Goal: Transaction & Acquisition: Purchase product/service

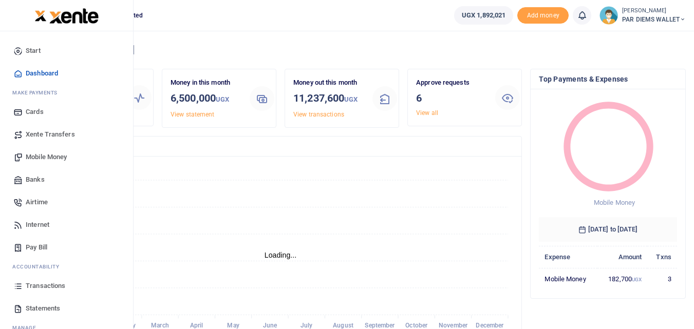
scroll to position [8, 8]
click at [45, 153] on span "Mobile Money" at bounding box center [46, 157] width 41 height 10
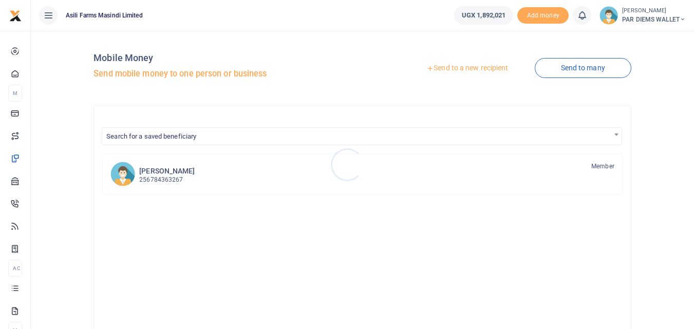
click at [469, 64] on div at bounding box center [347, 164] width 694 height 329
click at [462, 65] on link "Send to a new recipient" at bounding box center [467, 68] width 134 height 18
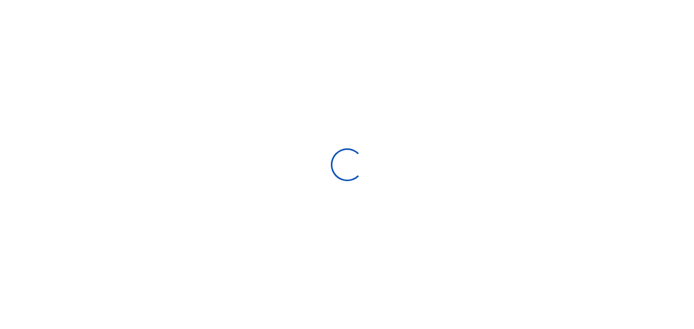
select select "Loading bundles"
select select
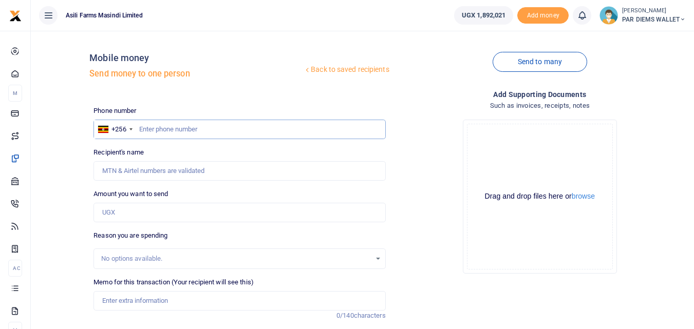
click at [157, 128] on input "text" at bounding box center [239, 130] width 292 height 20
type input "787483048"
type input "Denis Kugonza"
type input "787483048"
click at [138, 217] on input "Amount you want to send" at bounding box center [239, 213] width 292 height 20
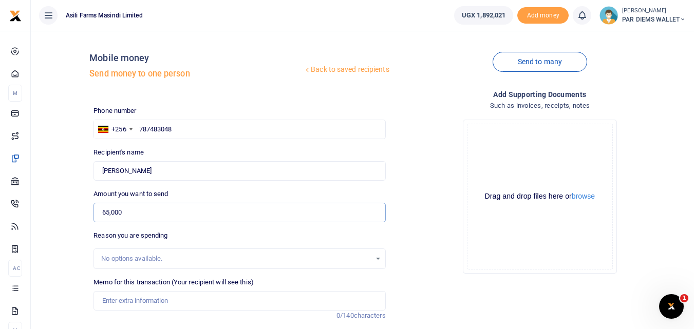
type input "65,000"
drag, startPoint x: 693, startPoint y: 206, endPoint x: 695, endPoint y: 223, distance: 17.5
click at [693, 223] on html "Start Dashboard M ake Payments Cards Xente Transfers Mobile Money Banks Airtime" at bounding box center [347, 222] width 694 height 445
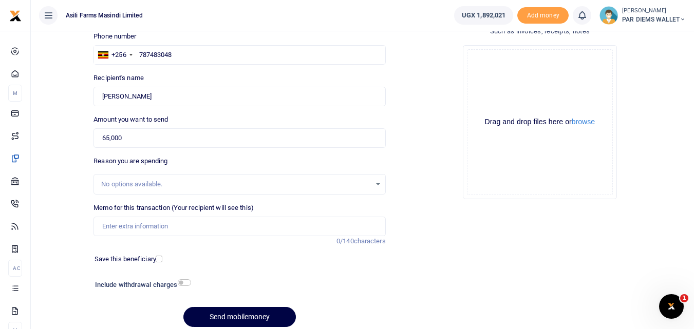
scroll to position [78, 0]
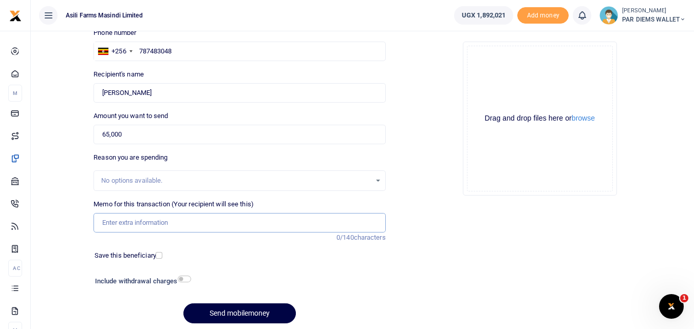
click at [154, 221] on input "Memo for this transaction (Your recipient will see this)" at bounding box center [239, 223] width 292 height 20
click at [132, 225] on input "Memo for this transaction (Your recipient will see this)" at bounding box center [239, 223] width 292 height 20
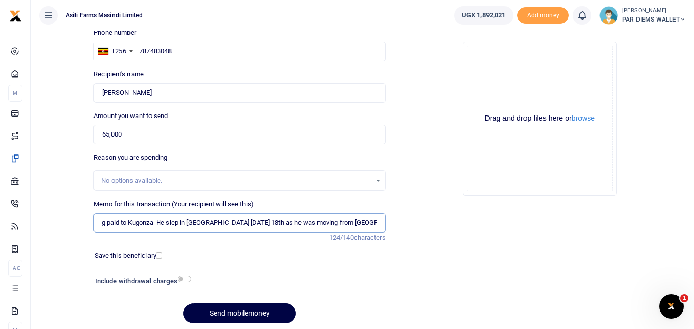
scroll to position [0, 116]
type input "Accomodation mealls and parking being paid to Kugonza He slep in Otwe yesterday…"
click at [500, 65] on div "Drag and drop files here or browse Powered by Uppy" at bounding box center [540, 119] width 146 height 146
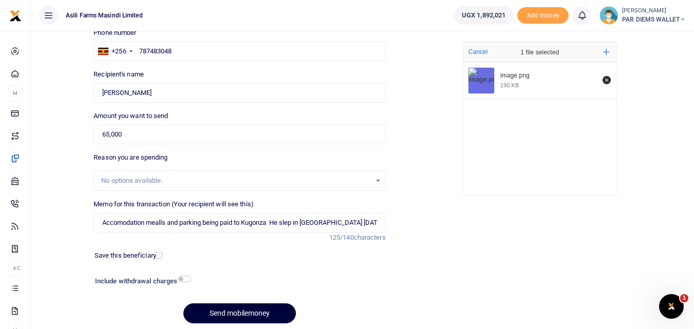
click at [235, 313] on button "Send mobilemoney" at bounding box center [239, 314] width 112 height 20
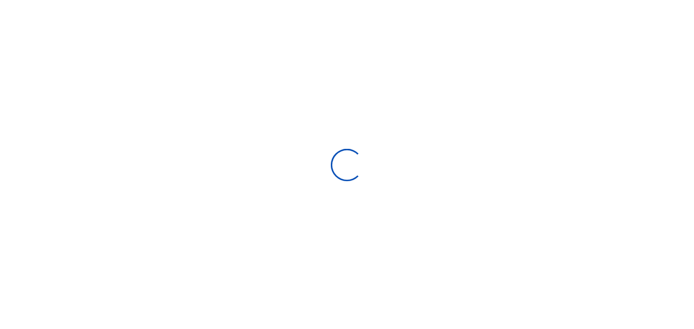
scroll to position [78, 0]
select select
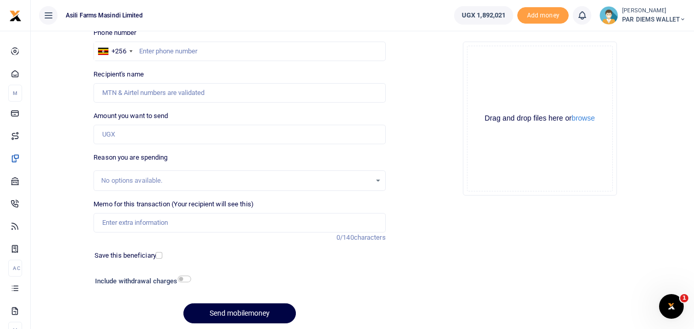
scroll to position [0, 0]
